Goal: Task Accomplishment & Management: Manage account settings

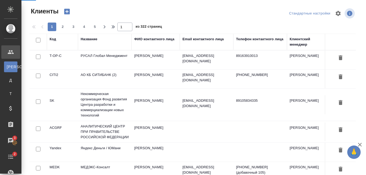
select select "RU"
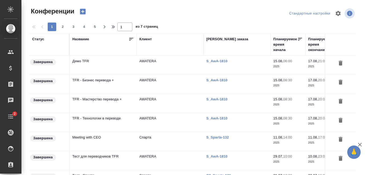
type input "[PERSON_NAME]"
click at [100, 75] on td "TFR - Бизнес перевода +" at bounding box center [103, 65] width 67 height 19
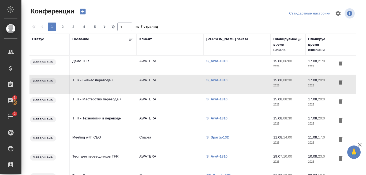
click at [112, 75] on td "TFR - Бизнес перевода +" at bounding box center [103, 65] width 67 height 19
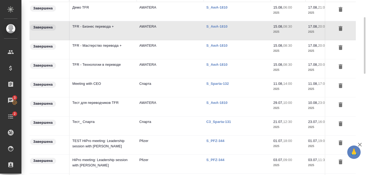
scroll to position [80, 0]
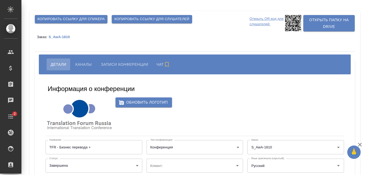
type input "AWATERA"
type input "anton.nikiforov@awatera.com"
click at [65, 36] on p "S_AwA-1810" at bounding box center [61, 37] width 25 height 4
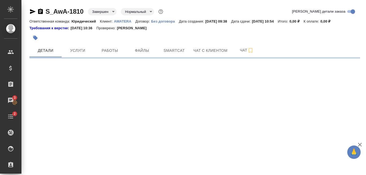
select select "RU"
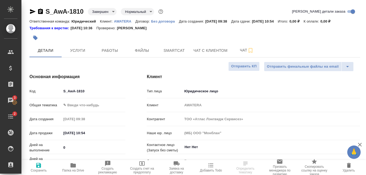
type textarea "x"
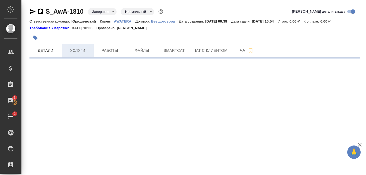
select select "RU"
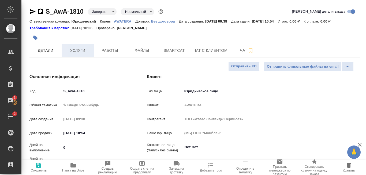
type textarea "x"
click at [74, 52] on span "Услуги" at bounding box center [78, 50] width 26 height 7
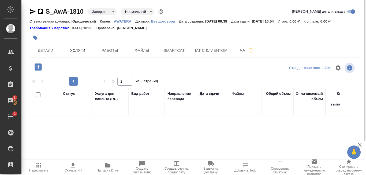
click at [120, 125] on div "Статус Услуга для клиента (RU) Вид работ Направление перевода Дата сдачи Файлы …" at bounding box center [192, 145] width 326 height 115
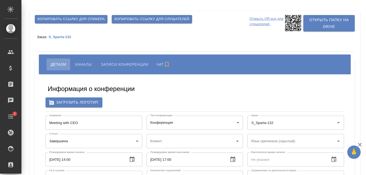
type input "Спарта"
click at [66, 37] on p "S_Sparta-132" at bounding box center [62, 37] width 27 height 4
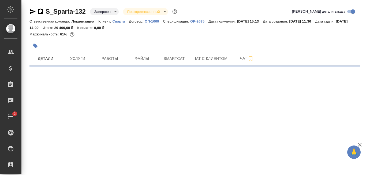
select select "RU"
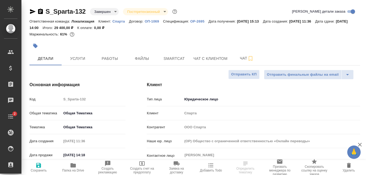
type textarea "x"
click at [87, 62] on span "Услуги" at bounding box center [78, 58] width 26 height 7
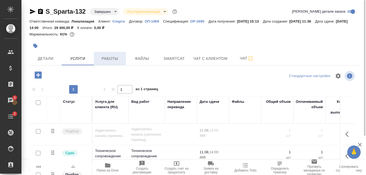
click at [101, 56] on span "Работы" at bounding box center [110, 58] width 26 height 7
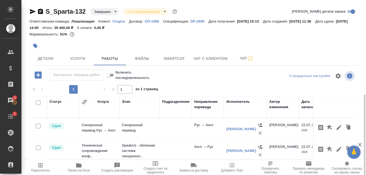
scroll to position [54, 0]
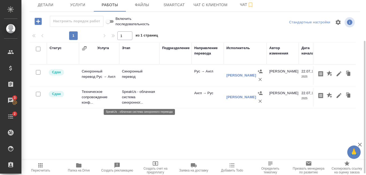
click at [129, 99] on p "SpeakUs - облачная система синхронног..." at bounding box center [139, 97] width 35 height 16
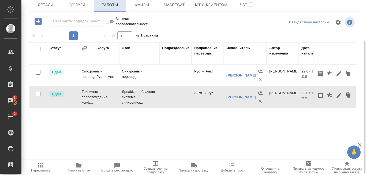
scroll to position [0, 0]
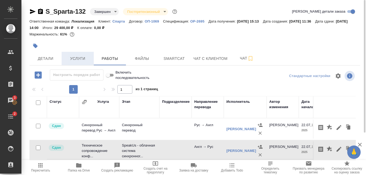
click at [73, 57] on span "Услуги" at bounding box center [78, 58] width 26 height 7
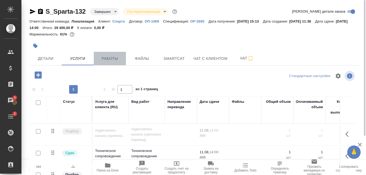
click at [114, 57] on span "Работы" at bounding box center [110, 58] width 26 height 7
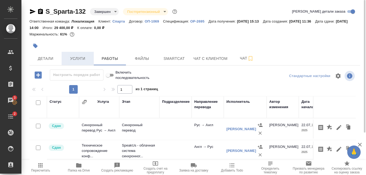
click at [83, 62] on button "Услуги" at bounding box center [78, 58] width 32 height 13
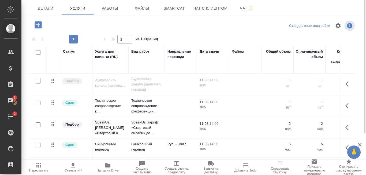
scroll to position [1, 0]
